Goal: Information Seeking & Learning: Learn about a topic

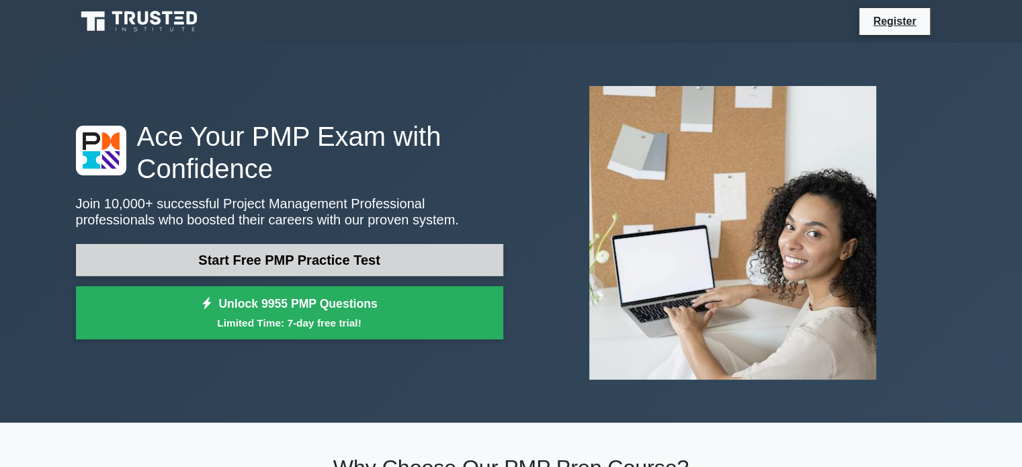
click at [324, 263] on link "Start Free PMP Practice Test" at bounding box center [289, 260] width 427 height 32
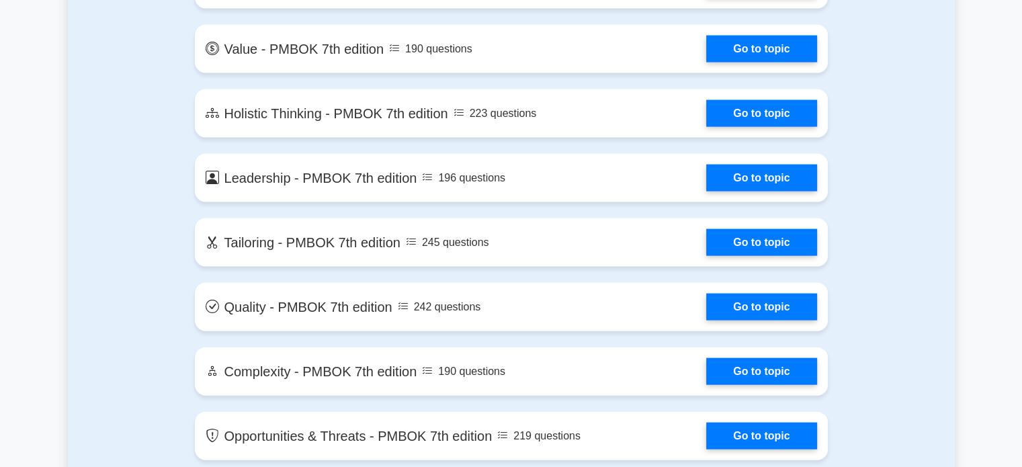
scroll to position [2956, 0]
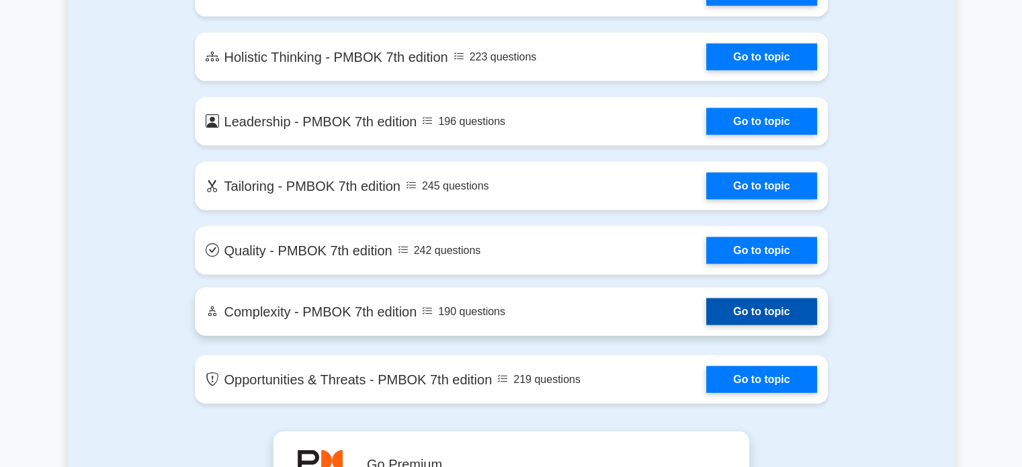
click at [771, 316] on link "Go to topic" at bounding box center [761, 311] width 110 height 27
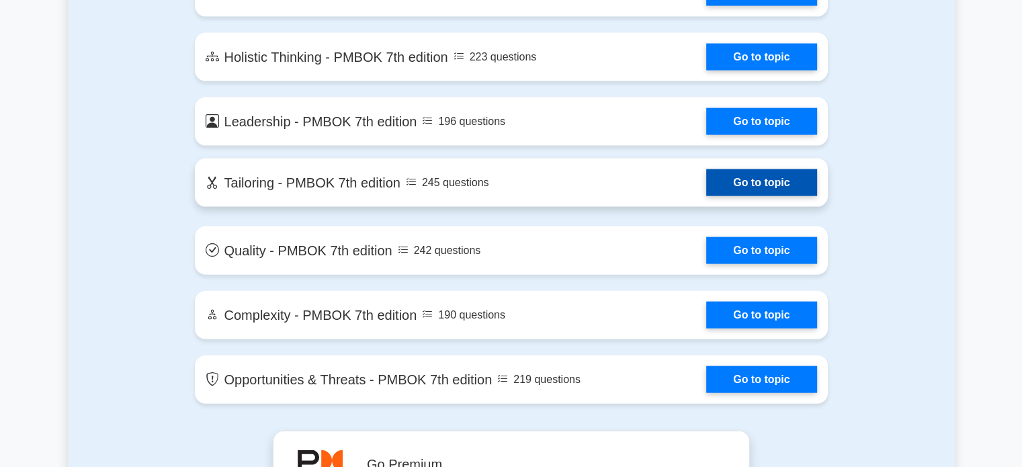
click at [782, 184] on link "Go to topic" at bounding box center [761, 182] width 110 height 27
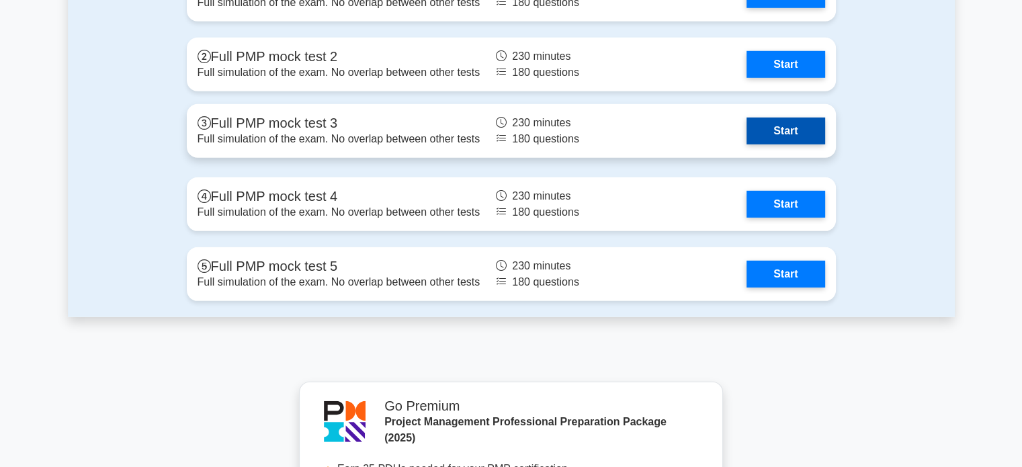
scroll to position [3695, 0]
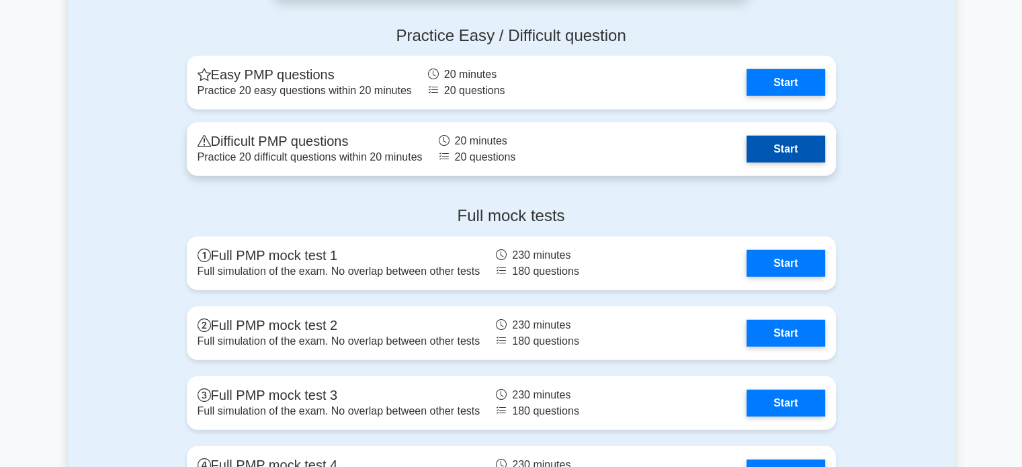
click at [796, 144] on link "Start" at bounding box center [785, 149] width 78 height 27
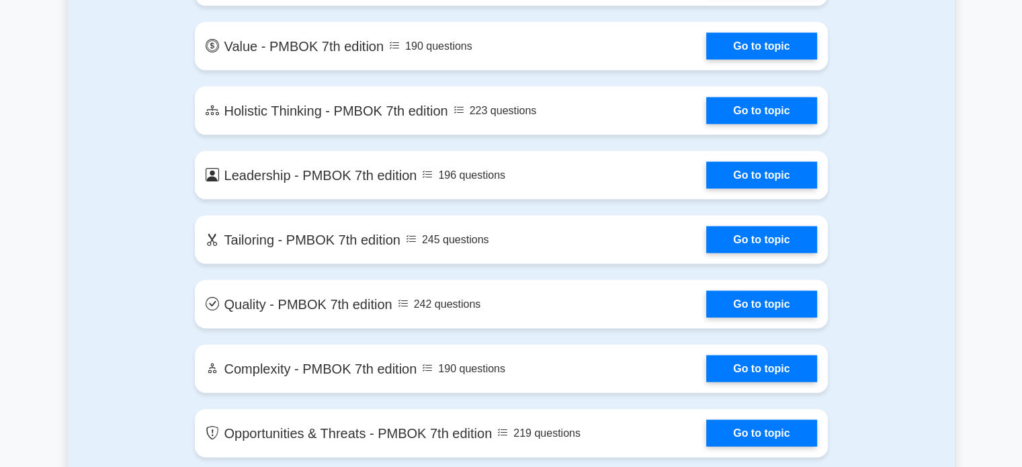
scroll to position [2754, 0]
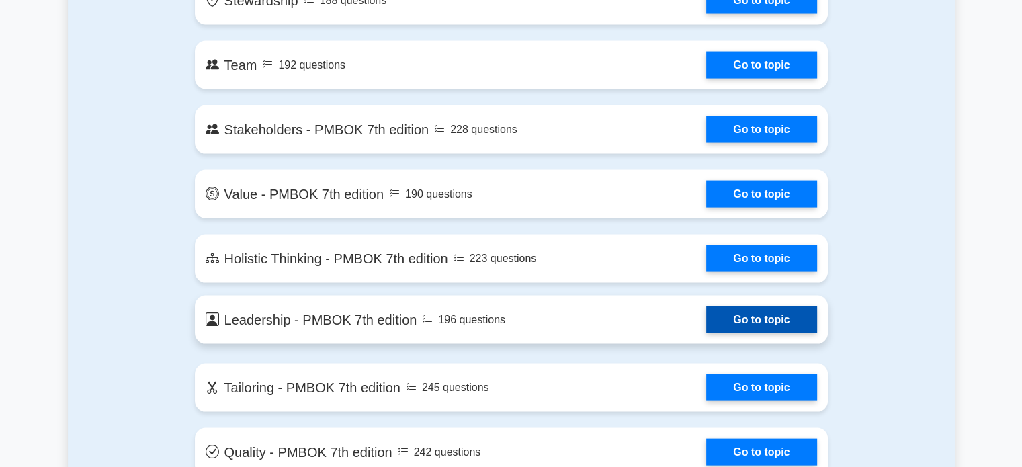
click at [758, 316] on link "Go to topic" at bounding box center [761, 319] width 110 height 27
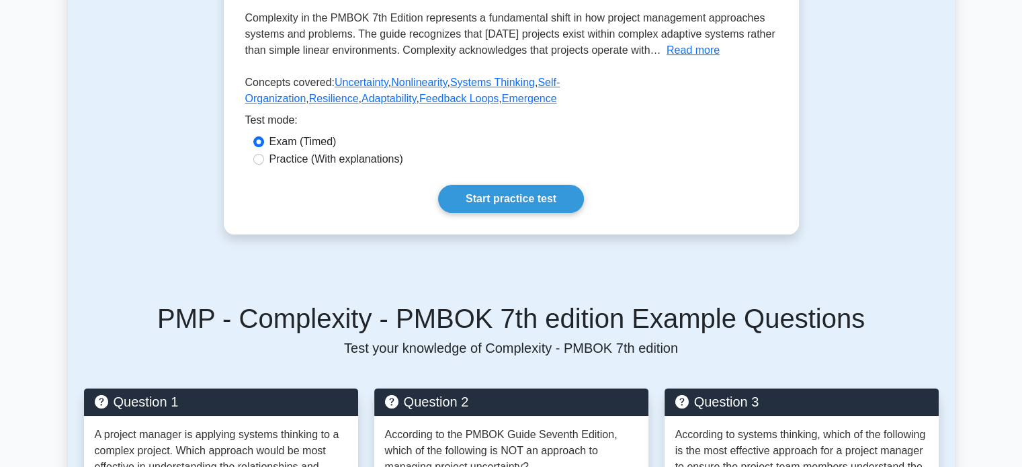
scroll to position [134, 0]
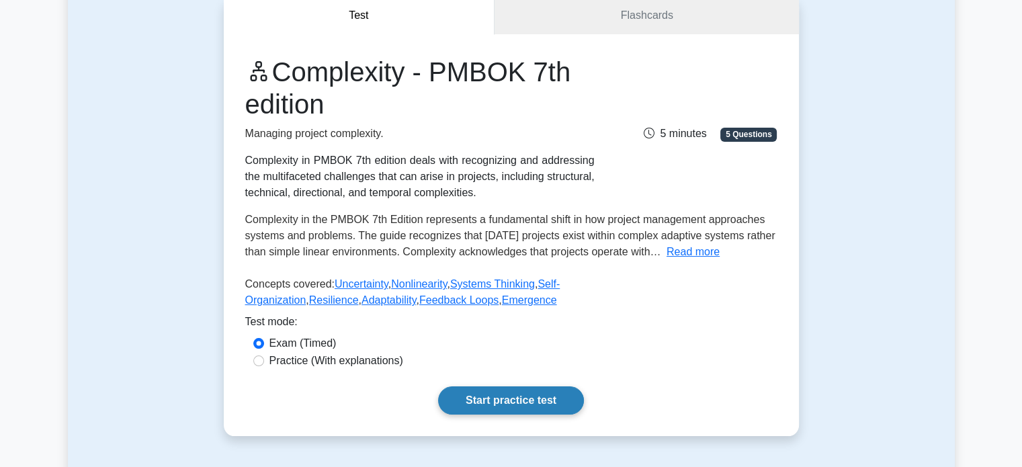
click at [480, 394] on link "Start practice test" at bounding box center [511, 400] width 146 height 28
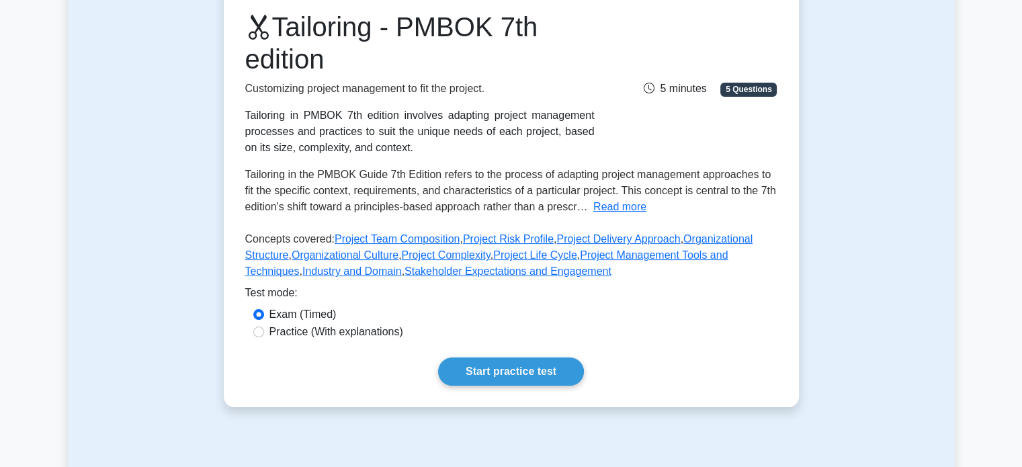
scroll to position [67, 0]
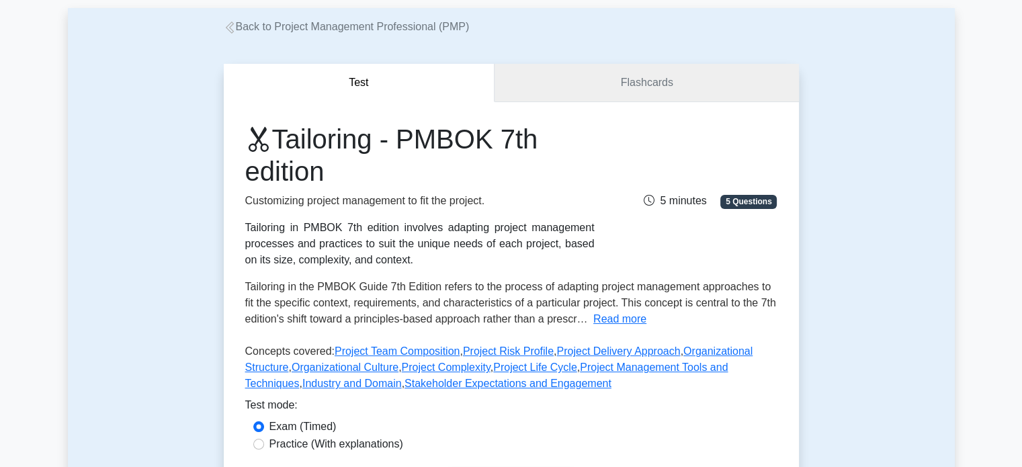
click at [666, 85] on link "Flashcards" at bounding box center [646, 83] width 304 height 38
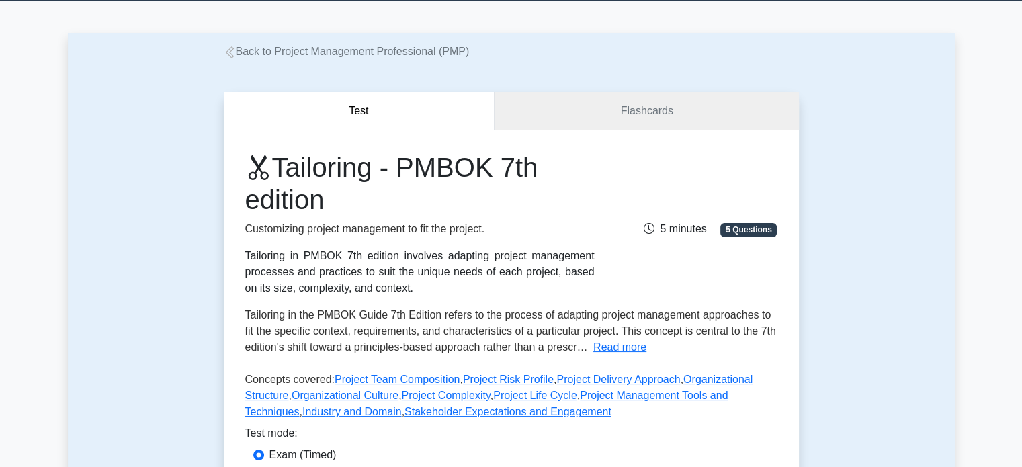
scroll to position [0, 0]
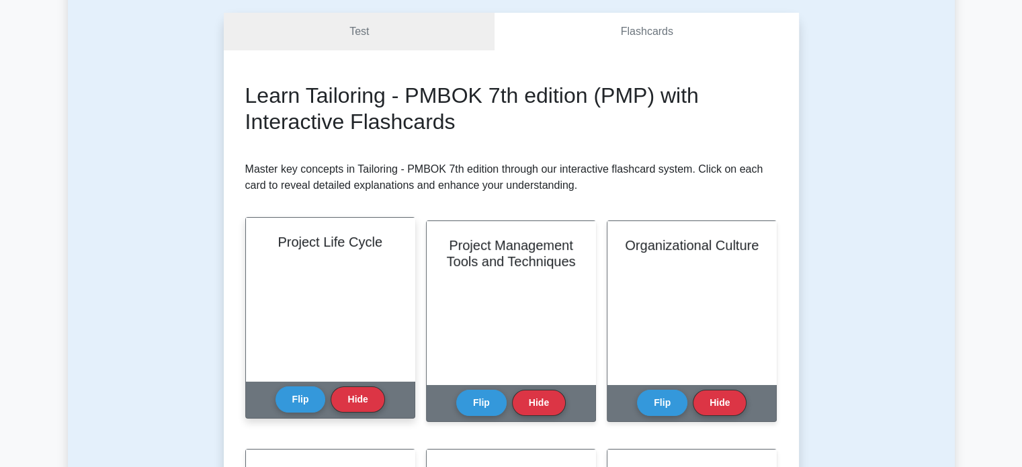
scroll to position [202, 0]
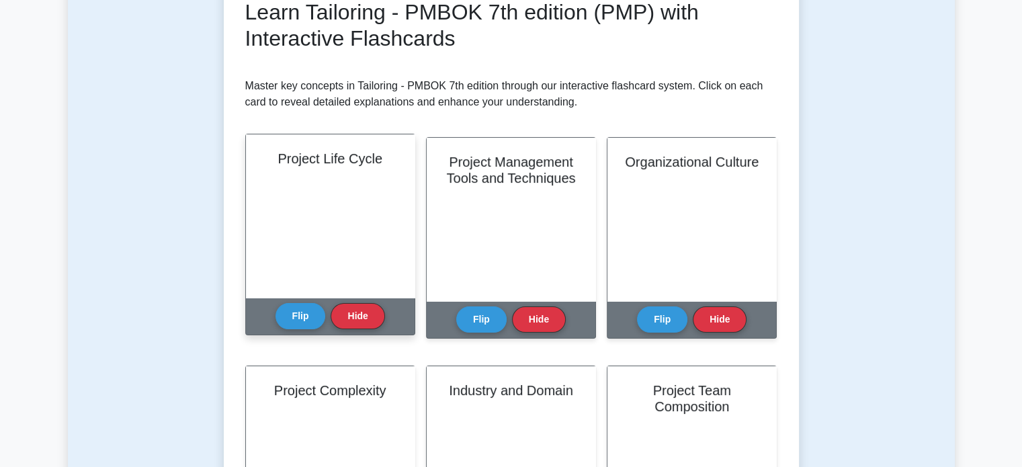
click at [335, 193] on div "Project Life Cycle" at bounding box center [330, 215] width 169 height 163
click at [312, 317] on button "Flip" at bounding box center [300, 315] width 50 height 26
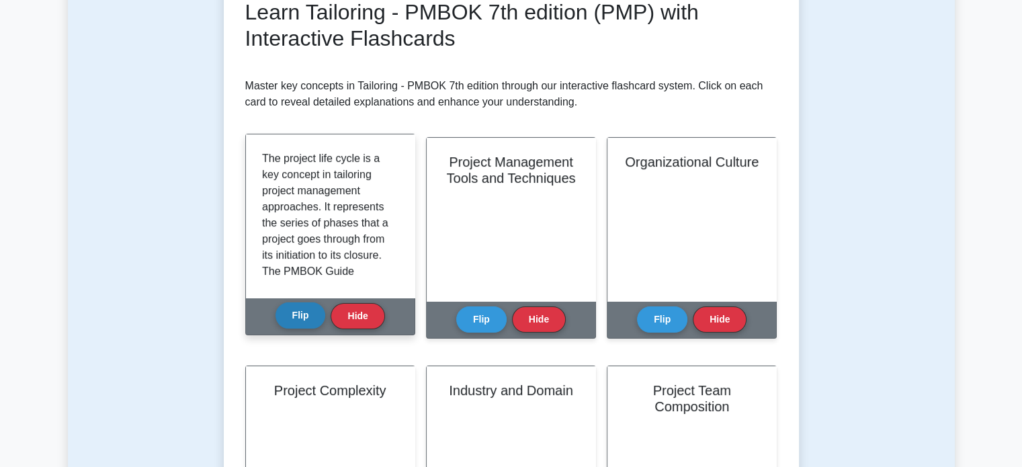
click at [312, 317] on button "Flip" at bounding box center [300, 315] width 50 height 26
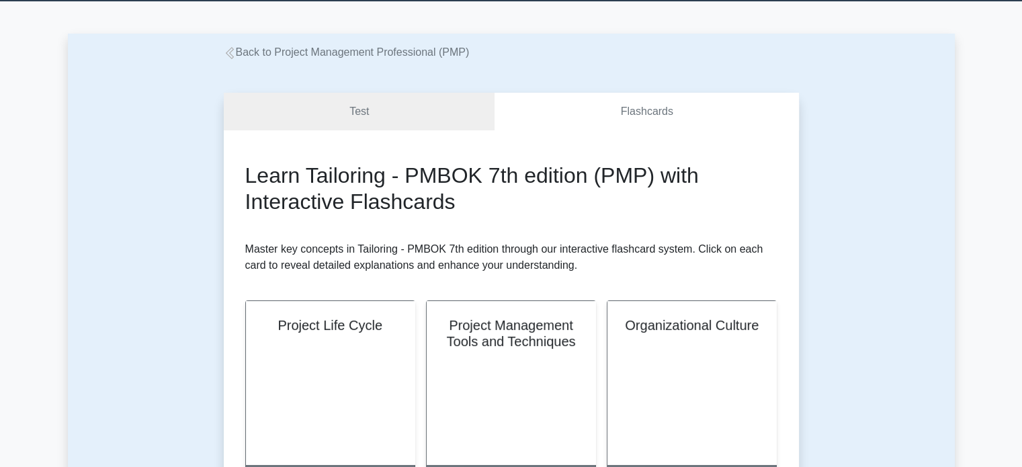
scroll to position [0, 0]
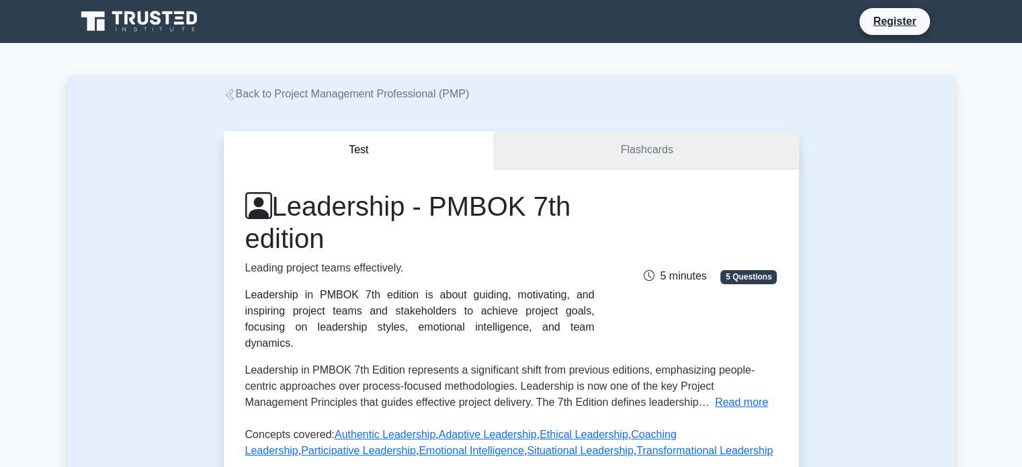
click at [650, 147] on link "Flashcards" at bounding box center [646, 150] width 304 height 38
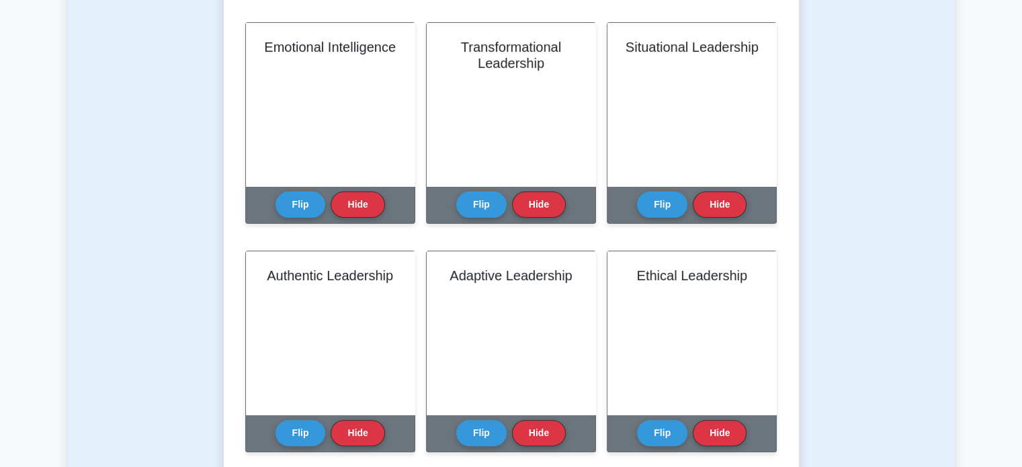
scroll to position [403, 0]
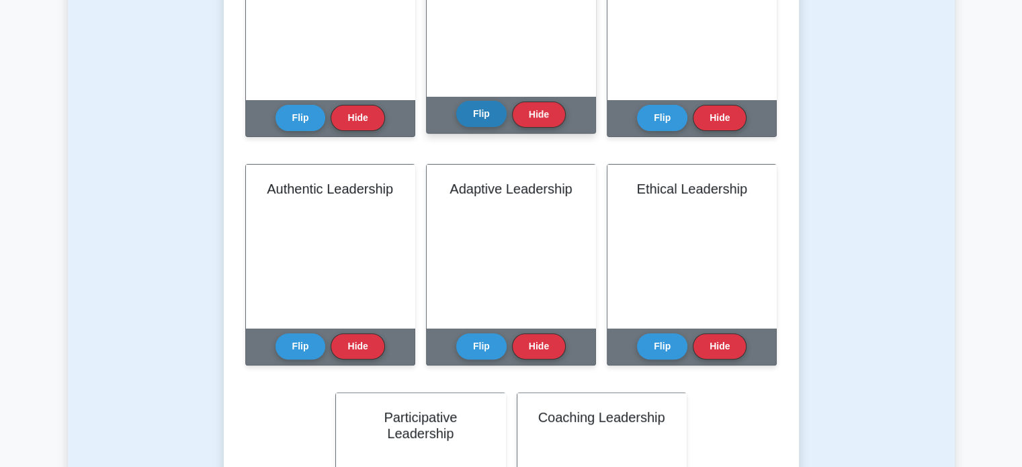
click at [482, 124] on button "Flip" at bounding box center [481, 114] width 50 height 26
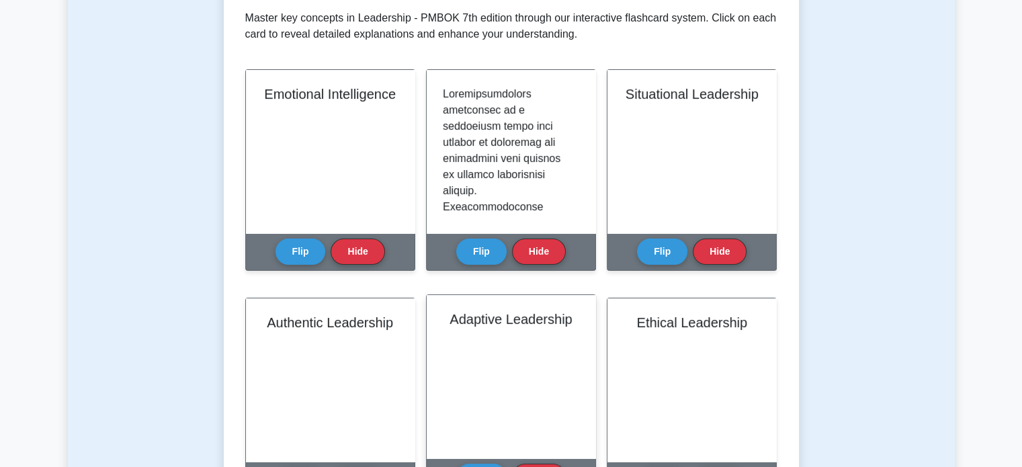
scroll to position [269, 0]
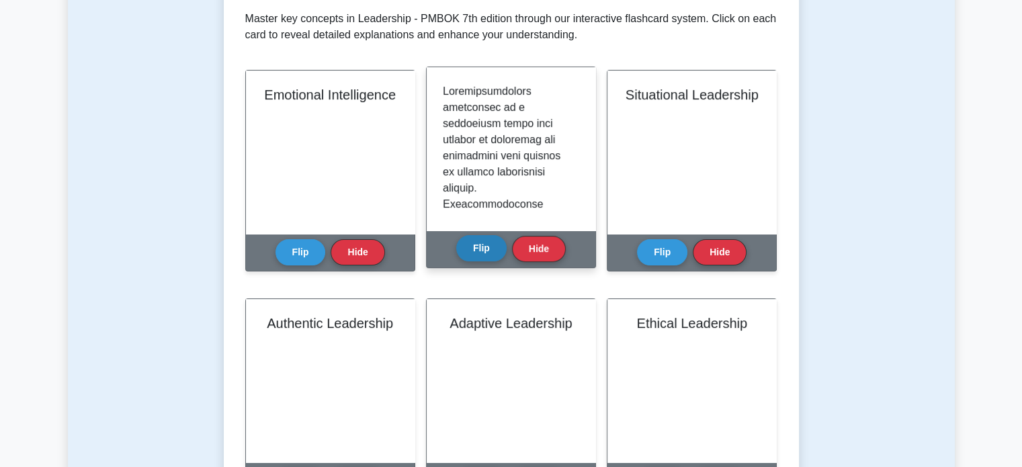
click at [475, 249] on button "Flip" at bounding box center [481, 248] width 50 height 26
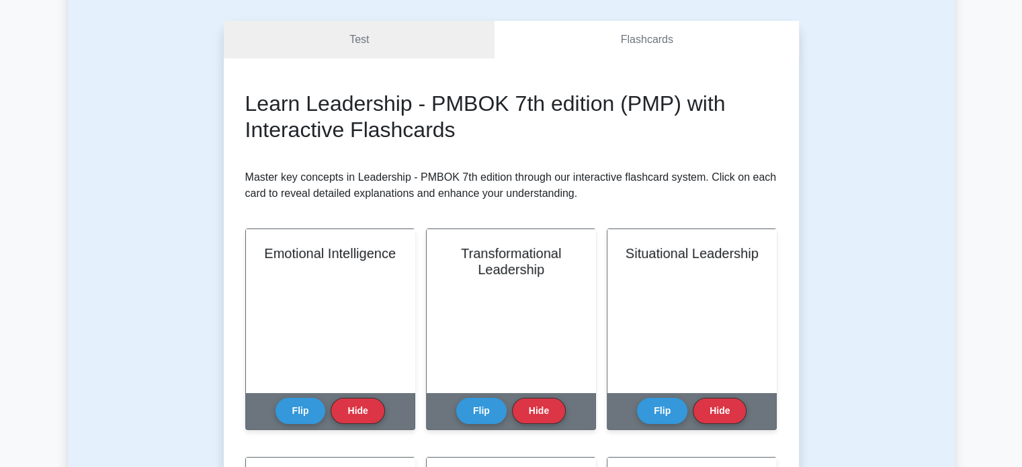
scroll to position [67, 0]
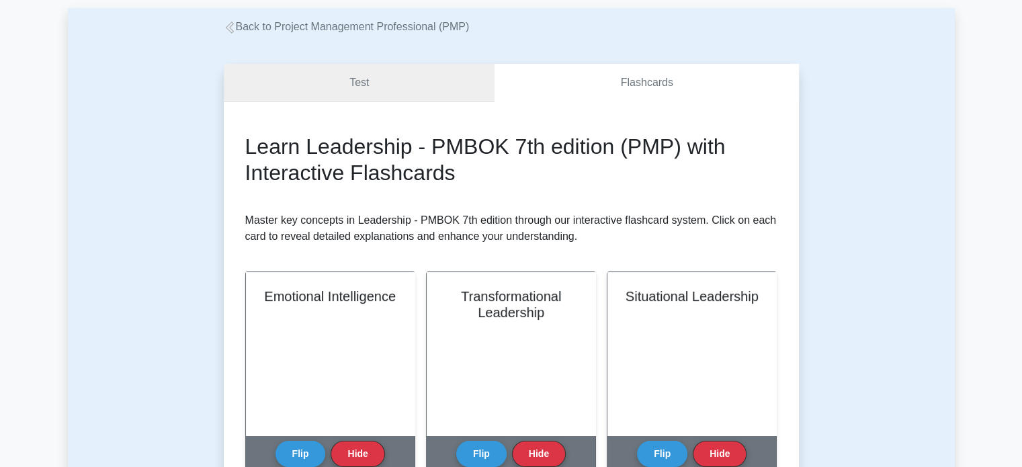
click at [363, 85] on link "Test" at bounding box center [359, 83] width 271 height 38
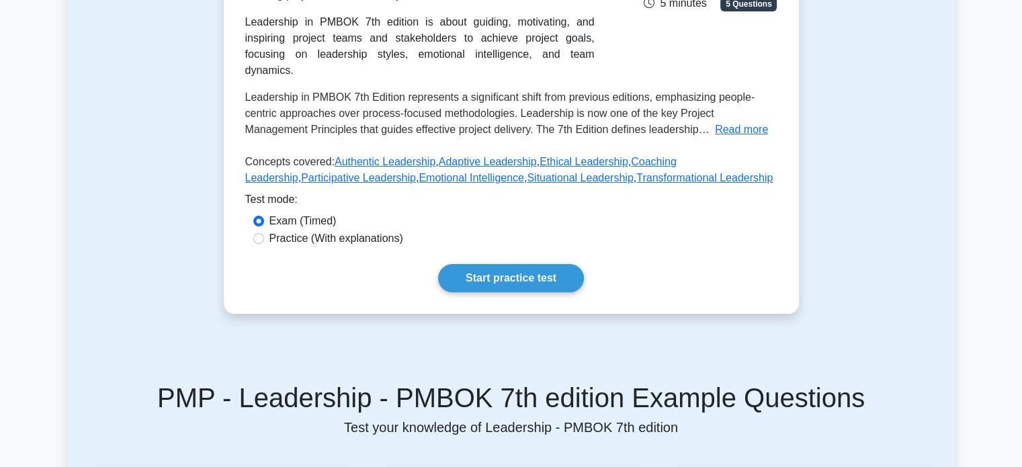
scroll to position [269, 0]
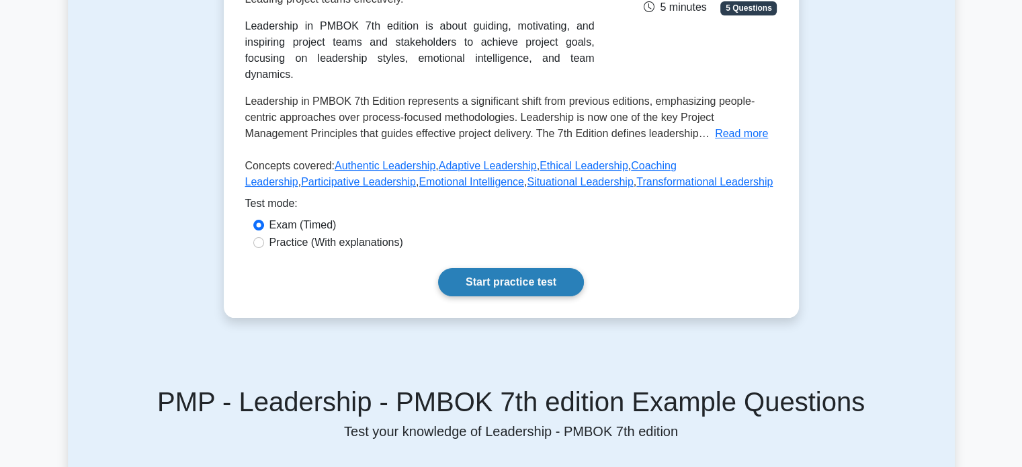
click at [522, 268] on link "Start practice test" at bounding box center [511, 282] width 146 height 28
click at [271, 235] on div "Practice (With explanations)" at bounding box center [511, 242] width 532 height 17
click at [256, 237] on input "Practice (With explanations)" at bounding box center [258, 242] width 11 height 11
radio input "true"
click at [532, 268] on link "Start practice test" at bounding box center [511, 282] width 146 height 28
